Goal: Task Accomplishment & Management: Manage account settings

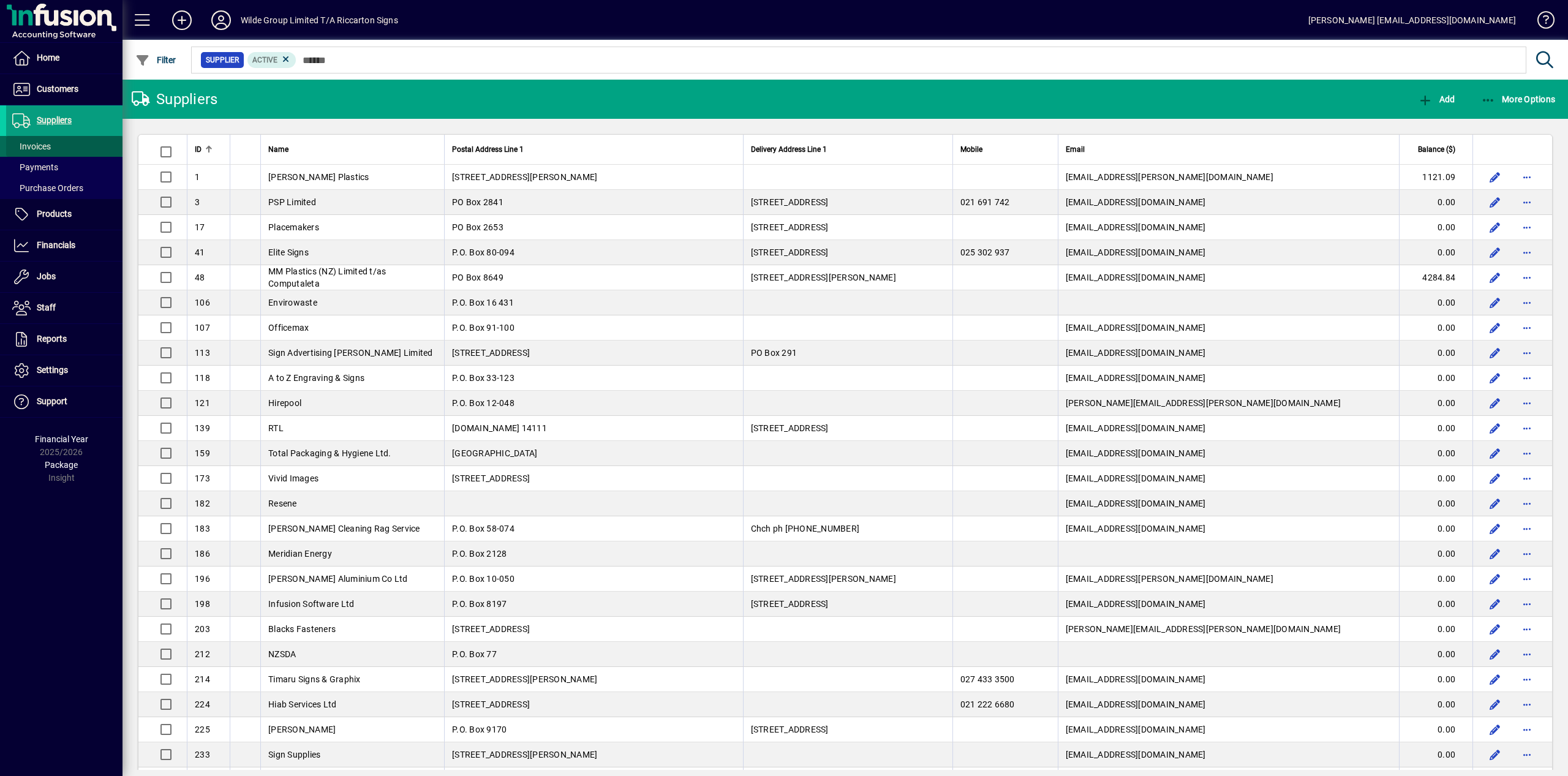
click at [46, 149] on span "Invoices" at bounding box center [31, 146] width 38 height 10
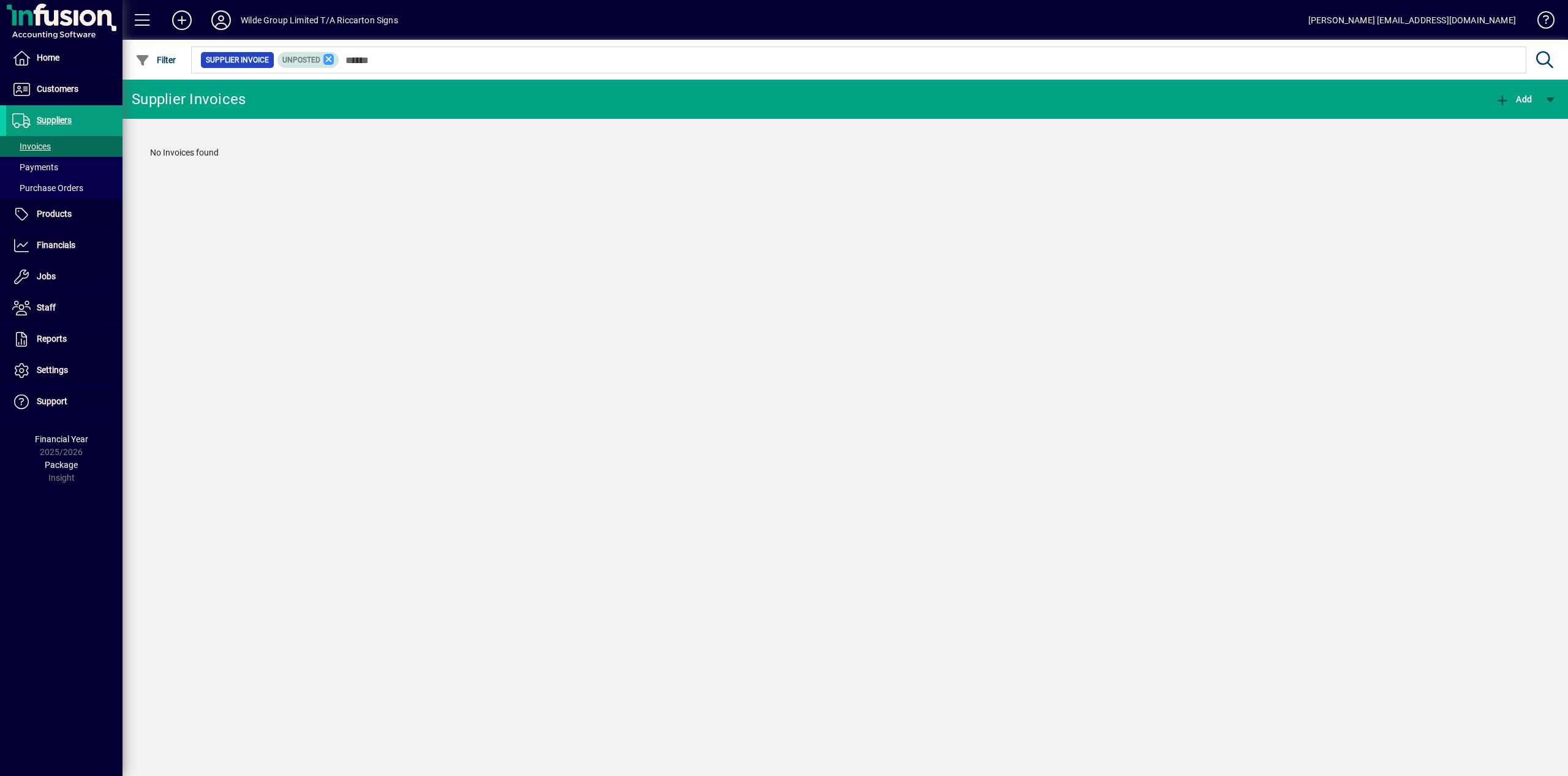
click at [333, 63] on icon at bounding box center [329, 59] width 11 height 11
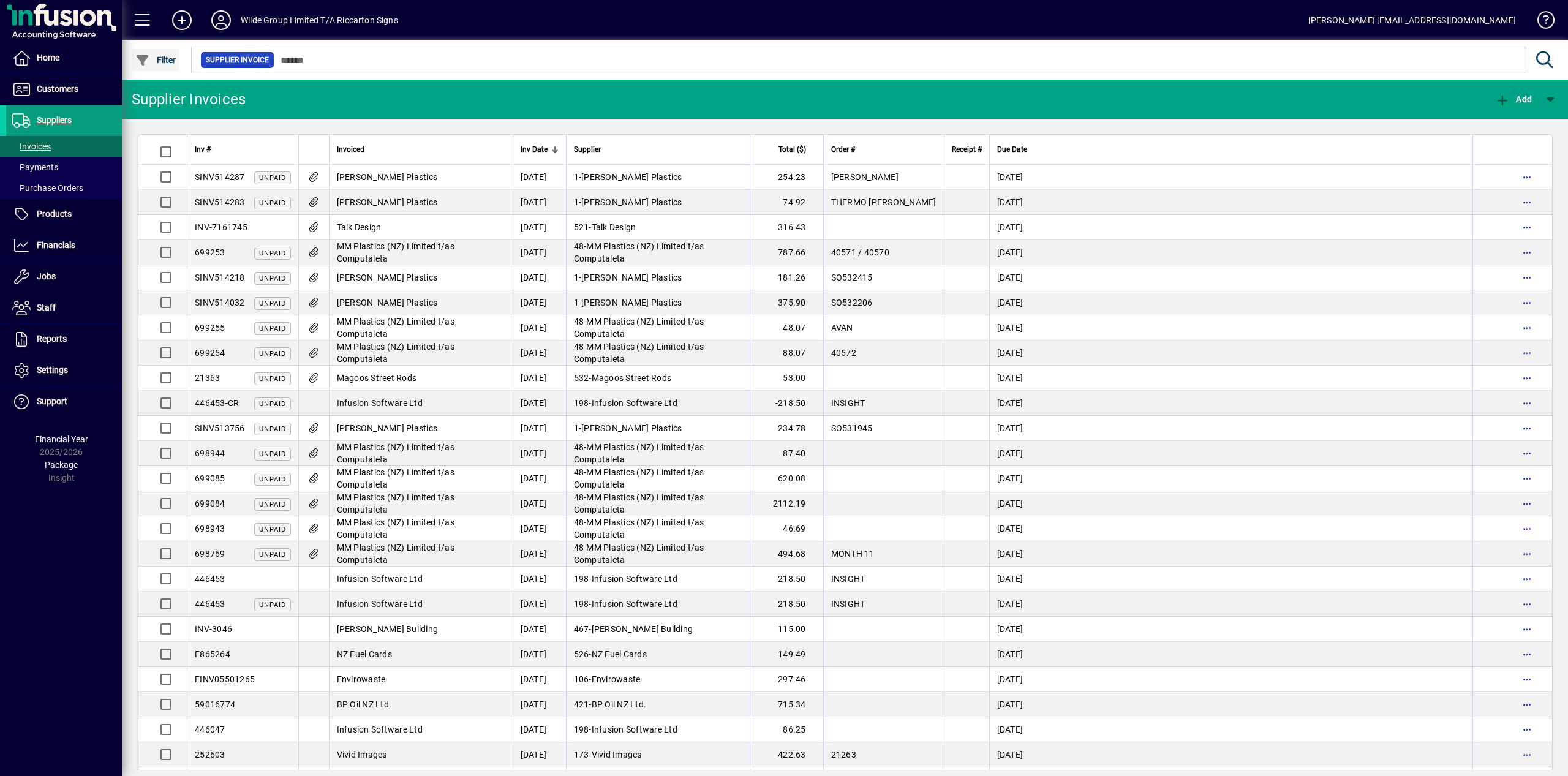
click at [168, 70] on span "button" at bounding box center [156, 60] width 47 height 29
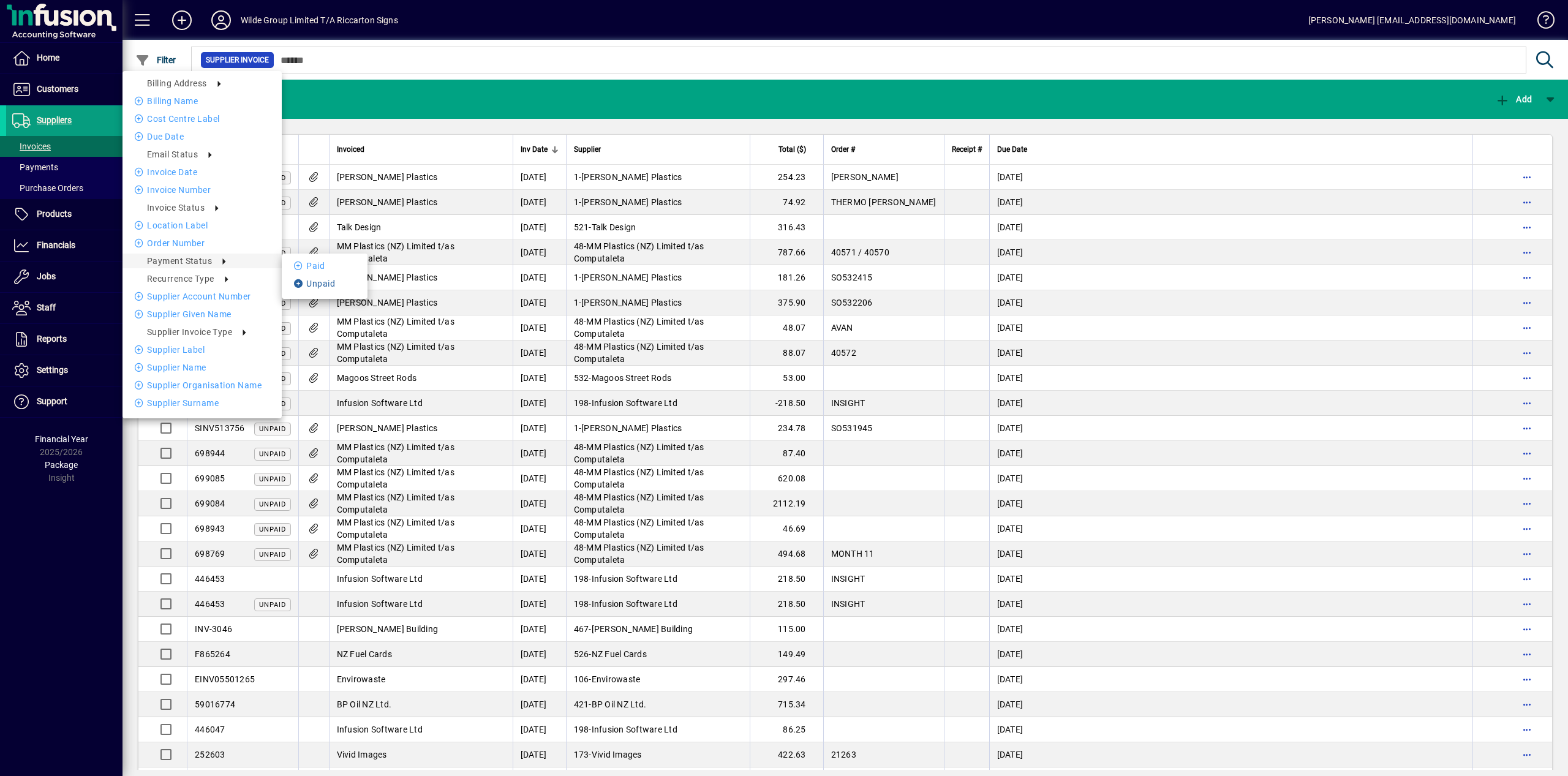
click at [322, 286] on li "Unpaid" at bounding box center [325, 283] width 86 height 15
